Goal: Navigation & Orientation: Find specific page/section

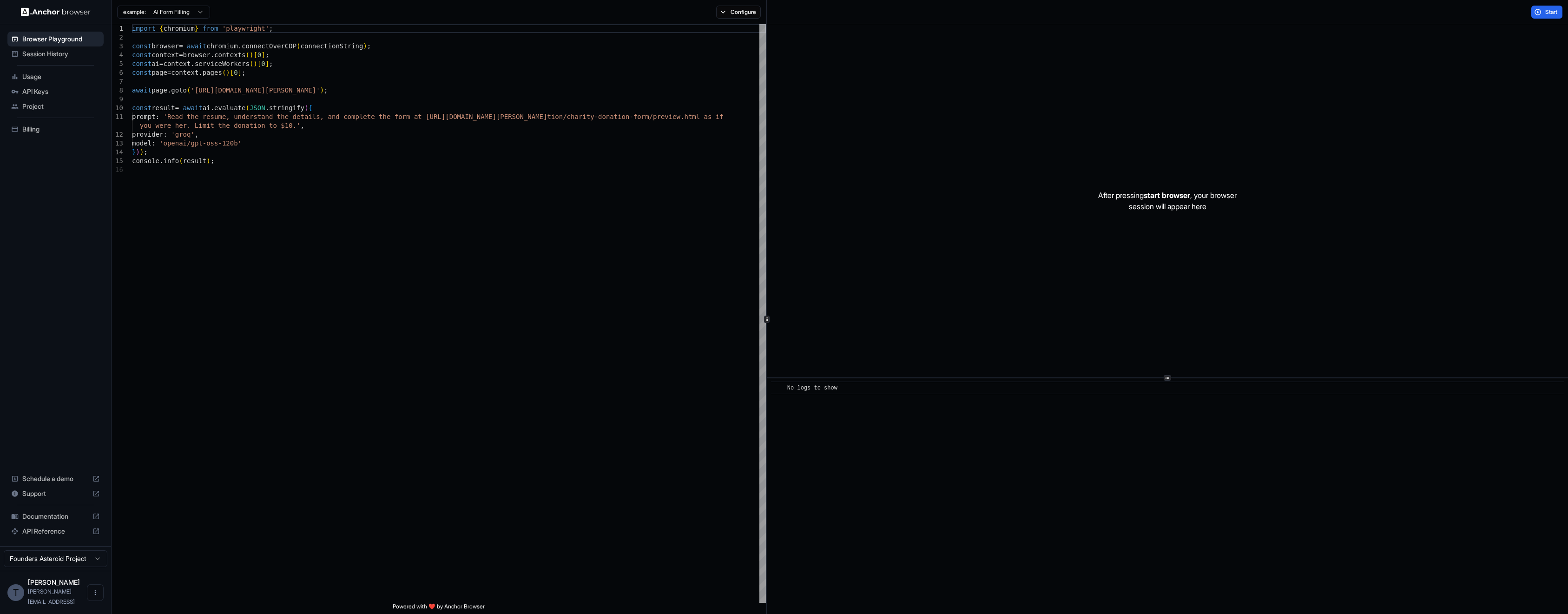
click at [85, 56] on span "Session History" at bounding box center [61, 54] width 78 height 9
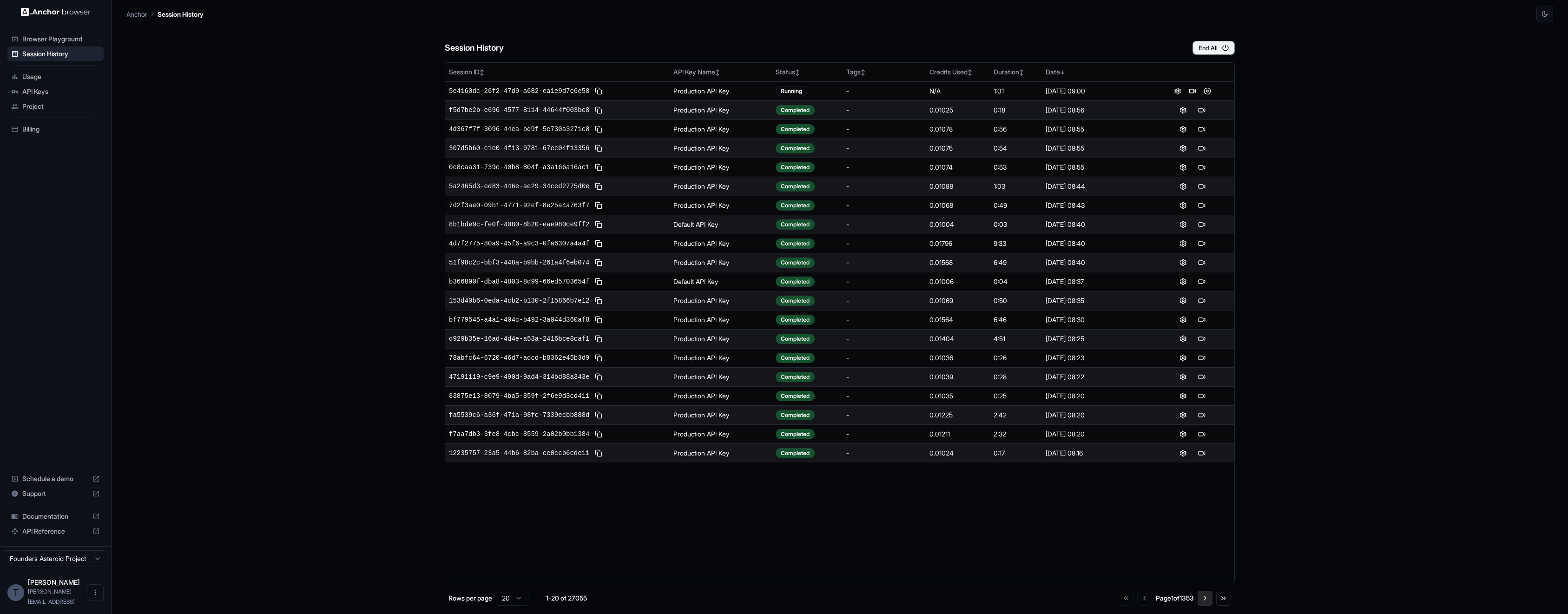
click at [1201, 596] on button "Go to next page" at bounding box center [1205, 598] width 15 height 15
click at [1202, 602] on button "Go to next page" at bounding box center [1205, 598] width 15 height 15
drag, startPoint x: 1007, startPoint y: 43, endPoint x: 1005, endPoint y: 24, distance: 19.1
click at [1005, 24] on div "Session History End All" at bounding box center [839, 38] width 790 height 32
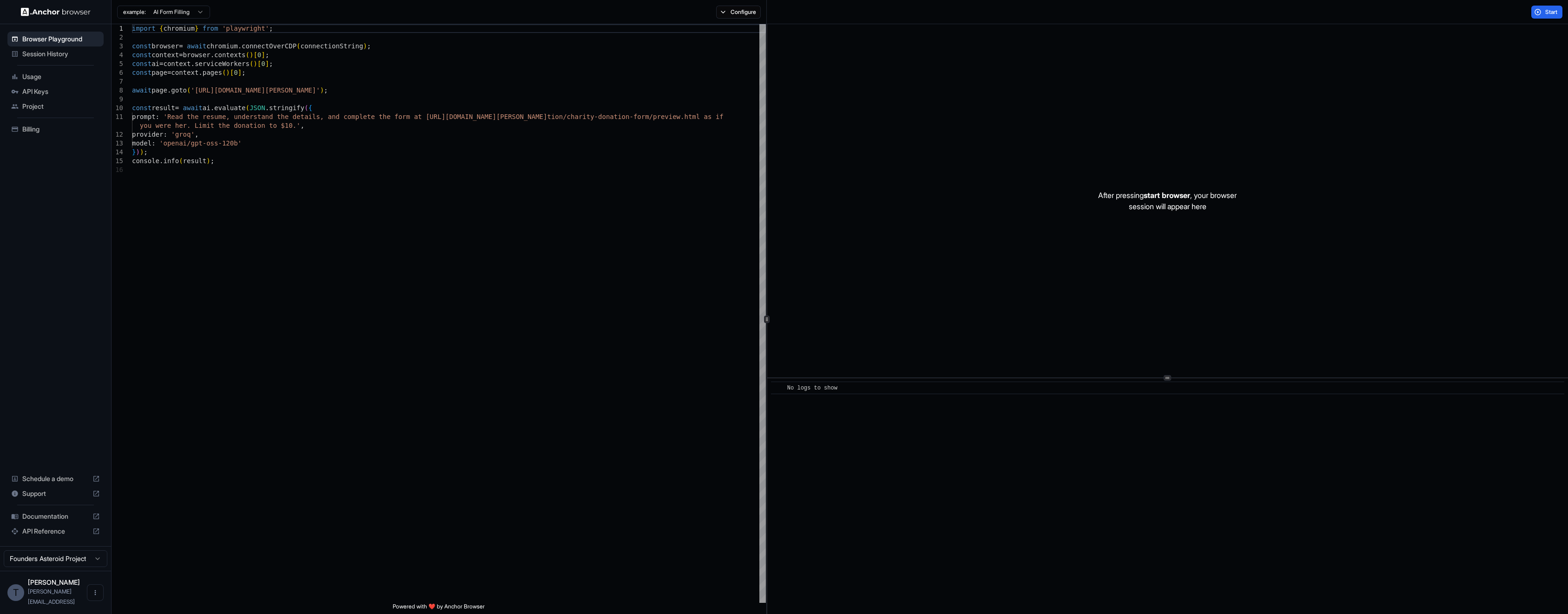
click at [45, 54] on span "Session History" at bounding box center [61, 54] width 78 height 9
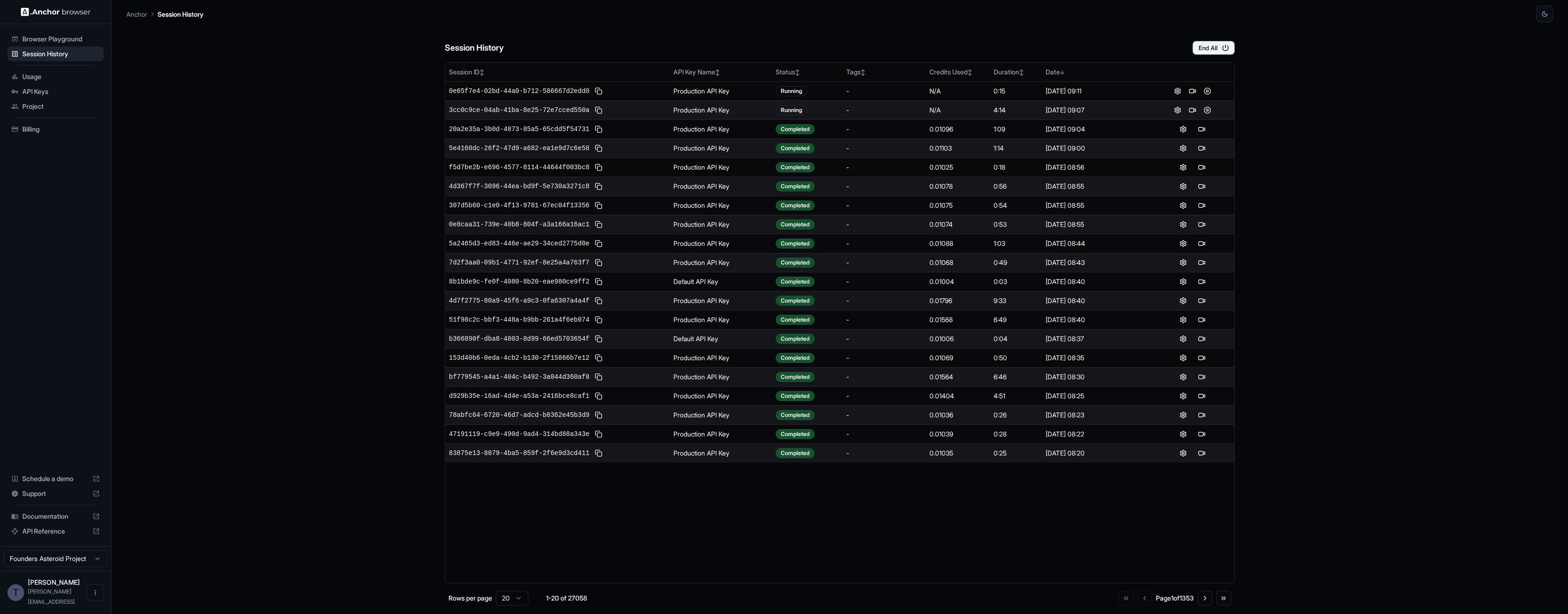
click at [245, 94] on div "Session History End All Session ID ↕ API Key Name ↕ Status ↕ Tags ↕ Credits Use…" at bounding box center [840, 318] width 1426 height 592
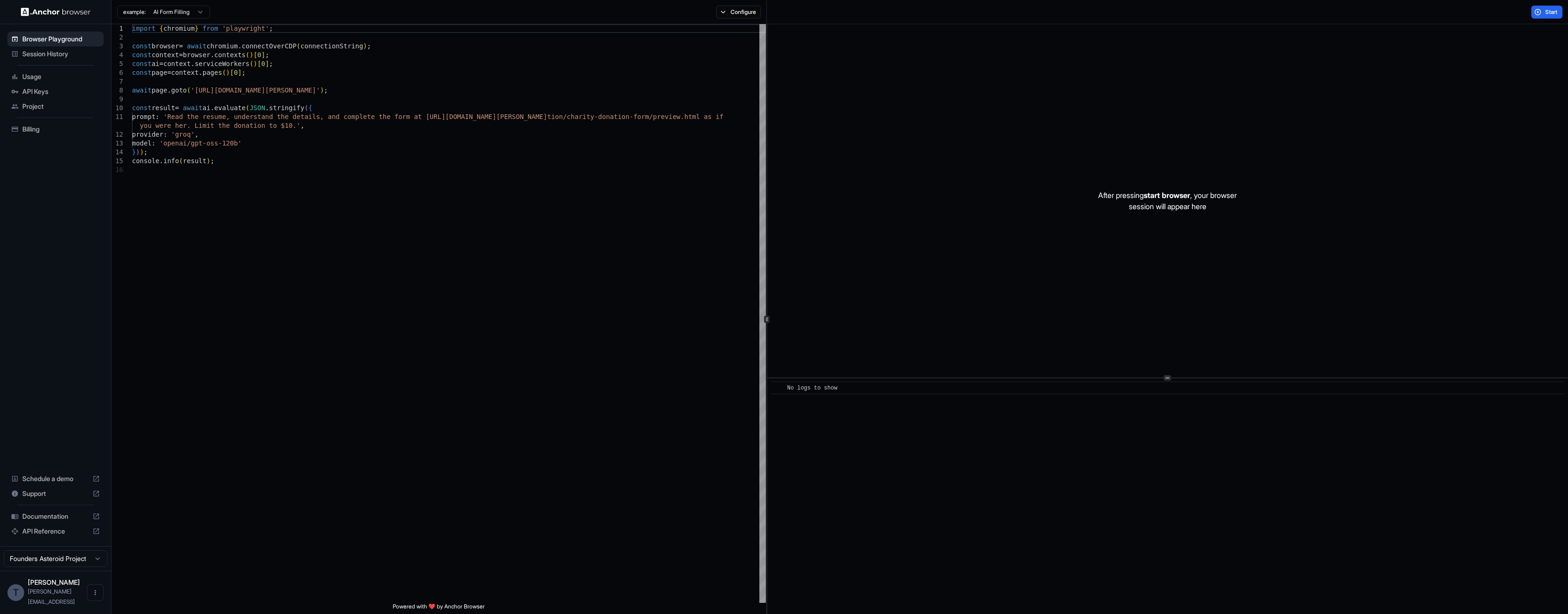
click at [38, 54] on span "Session History" at bounding box center [61, 54] width 78 height 9
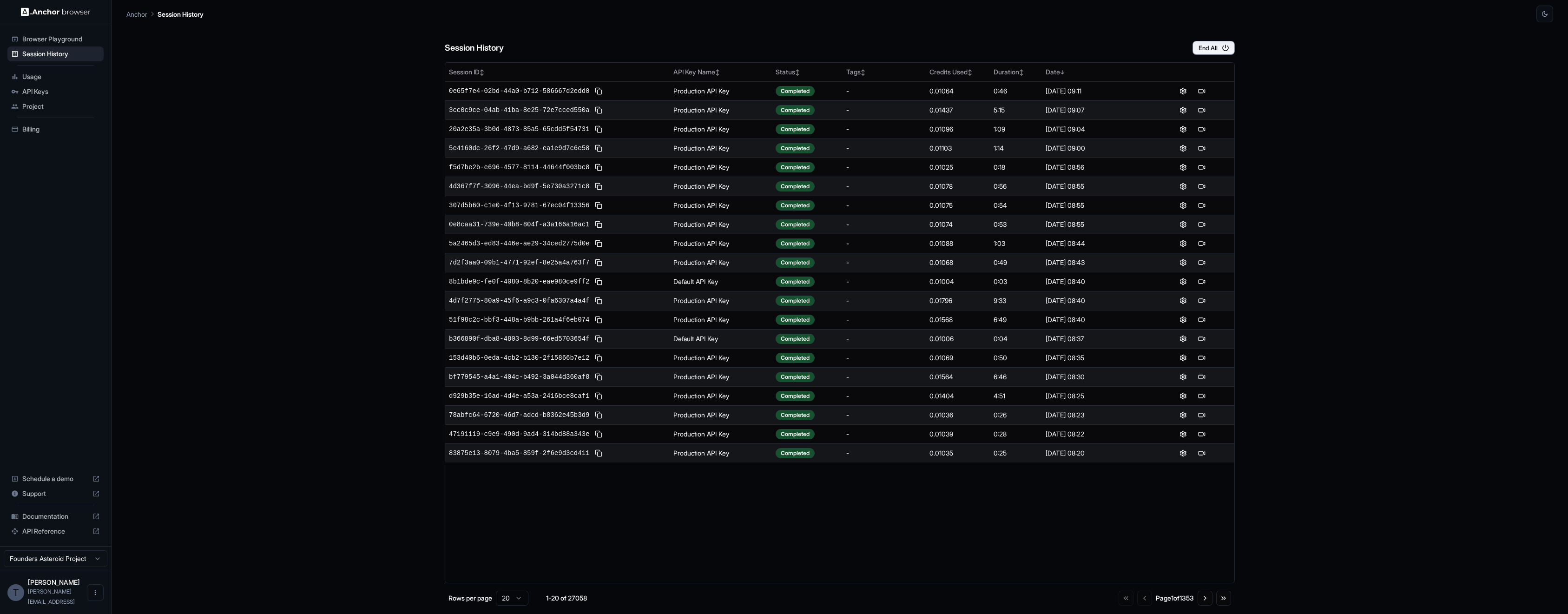
click at [504, 39] on div "Session History End All" at bounding box center [839, 38] width 790 height 32
click at [1206, 598] on button "Go to next page" at bounding box center [1205, 598] width 15 height 15
click at [1347, 196] on div "Session History End All Session ID ↕ API Key Name ↕ Status ↕ Tags ↕ Credits Use…" at bounding box center [840, 318] width 1426 height 592
click at [1136, 598] on button "Go to previous page" at bounding box center [1143, 598] width 15 height 15
